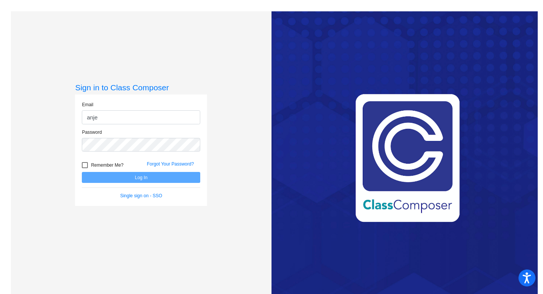
type input "[EMAIL_ADDRESS][DOMAIN_NAME]"
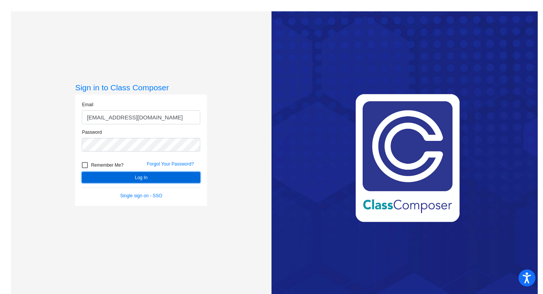
click at [140, 175] on button "Log In" at bounding box center [141, 177] width 118 height 11
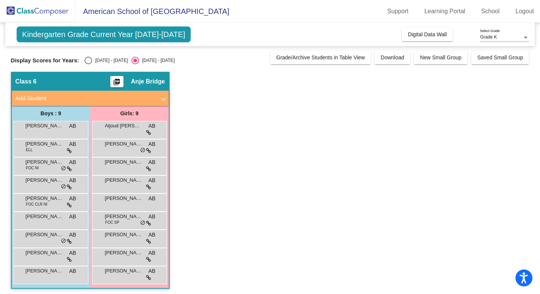
scroll to position [2, 0]
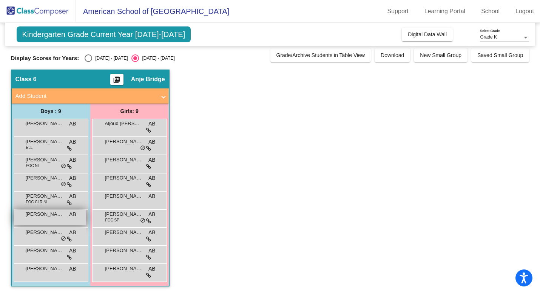
click at [57, 215] on span "[PERSON_NAME]" at bounding box center [45, 214] width 38 height 8
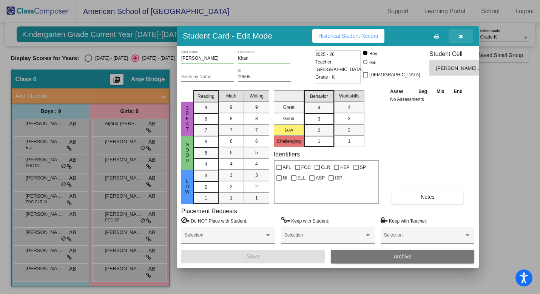
click at [418, 37] on icon "button" at bounding box center [461, 36] width 4 height 5
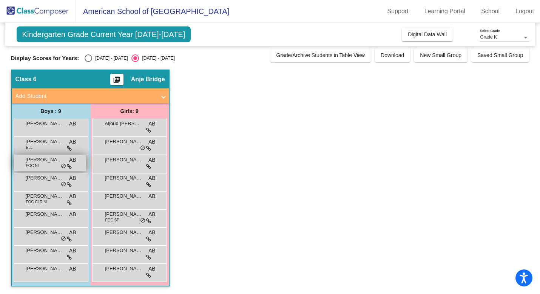
click at [41, 165] on div "[PERSON_NAME] FOC NI AB lock do_not_disturb_alt" at bounding box center [50, 162] width 72 height 15
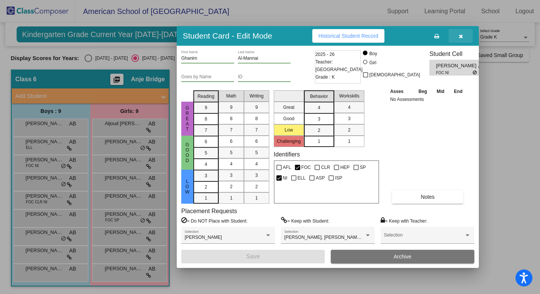
click at [418, 40] on button "button" at bounding box center [460, 36] width 24 height 14
